Goal: Navigation & Orientation: Find specific page/section

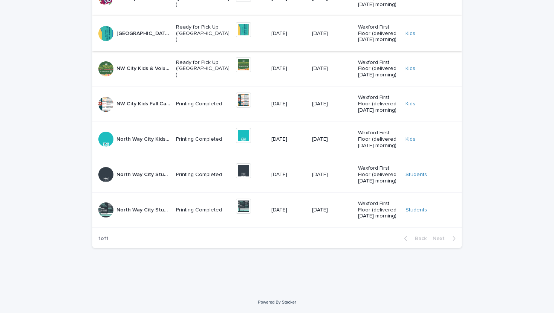
scroll to position [178, 0]
click at [227, 248] on div "1 of 1 Back Next" at bounding box center [276, 238] width 369 height 19
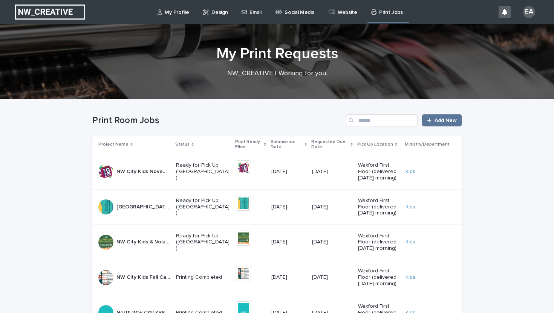
click at [338, 7] on p "Website" at bounding box center [348, 8] width 20 height 16
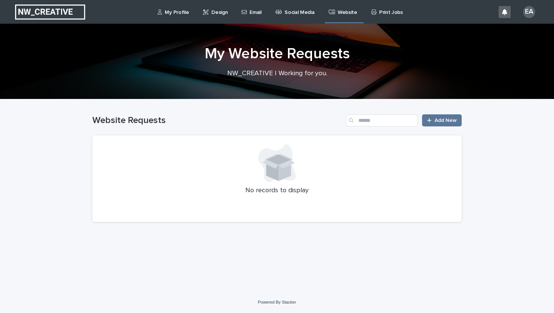
click at [304, 13] on p "Social Media" at bounding box center [299, 8] width 30 height 16
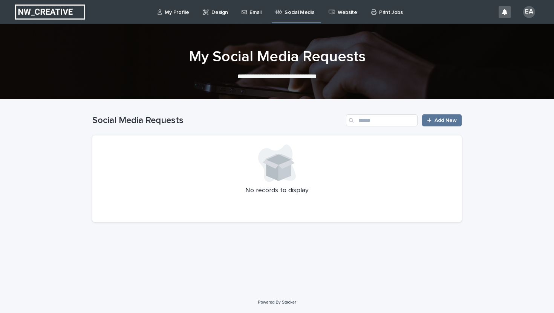
click at [259, 8] on p "Email" at bounding box center [255, 8] width 12 height 16
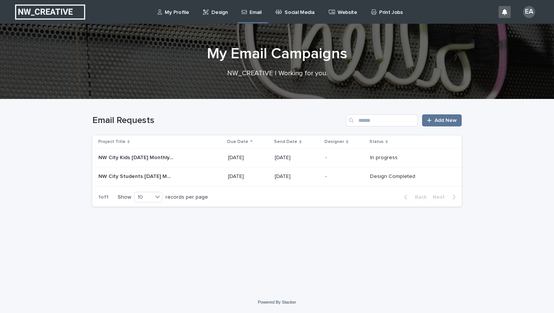
click at [216, 10] on p "Design" at bounding box center [219, 8] width 16 height 16
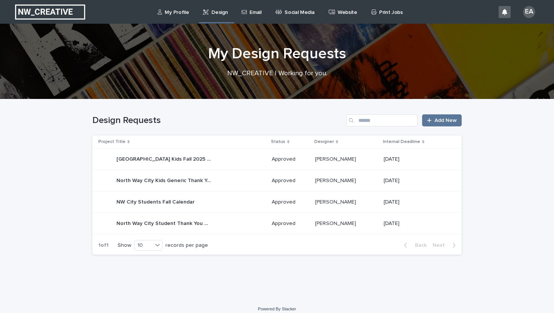
click at [182, 8] on p "My Profile" at bounding box center [177, 8] width 24 height 16
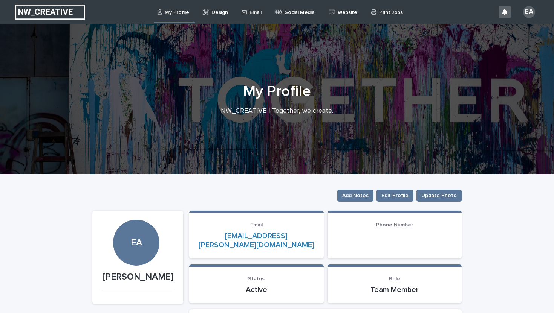
click at [333, 12] on div "Website" at bounding box center [344, 8] width 33 height 16
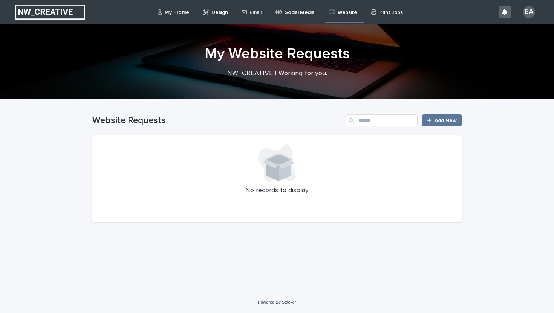
click at [308, 16] on link "Social Media" at bounding box center [296, 11] width 43 height 23
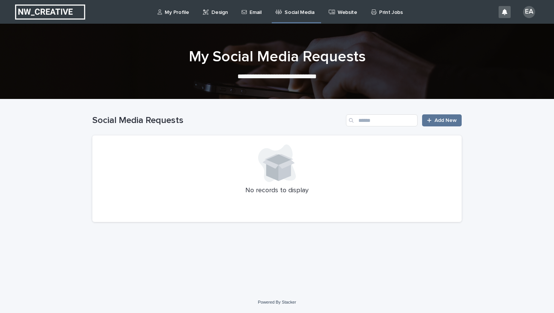
click at [355, 17] on link "Website" at bounding box center [344, 11] width 33 height 23
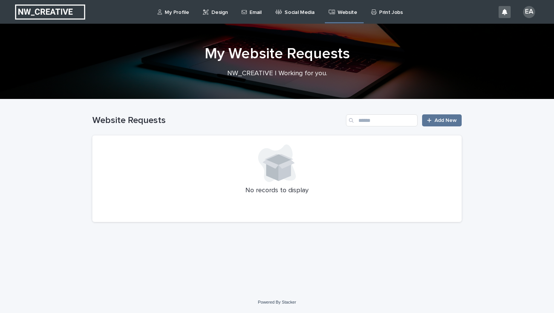
click at [372, 18] on link "Print Jobs" at bounding box center [388, 11] width 36 height 23
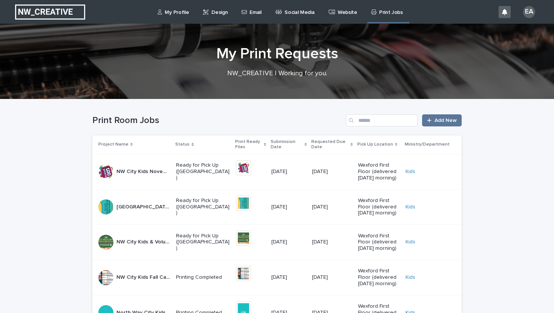
click at [345, 10] on p "Website" at bounding box center [348, 8] width 20 height 16
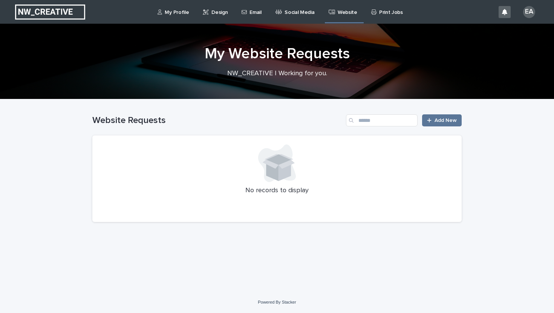
click at [392, 8] on p "Print Jobs" at bounding box center [391, 8] width 24 height 16
